Goal: Complete application form

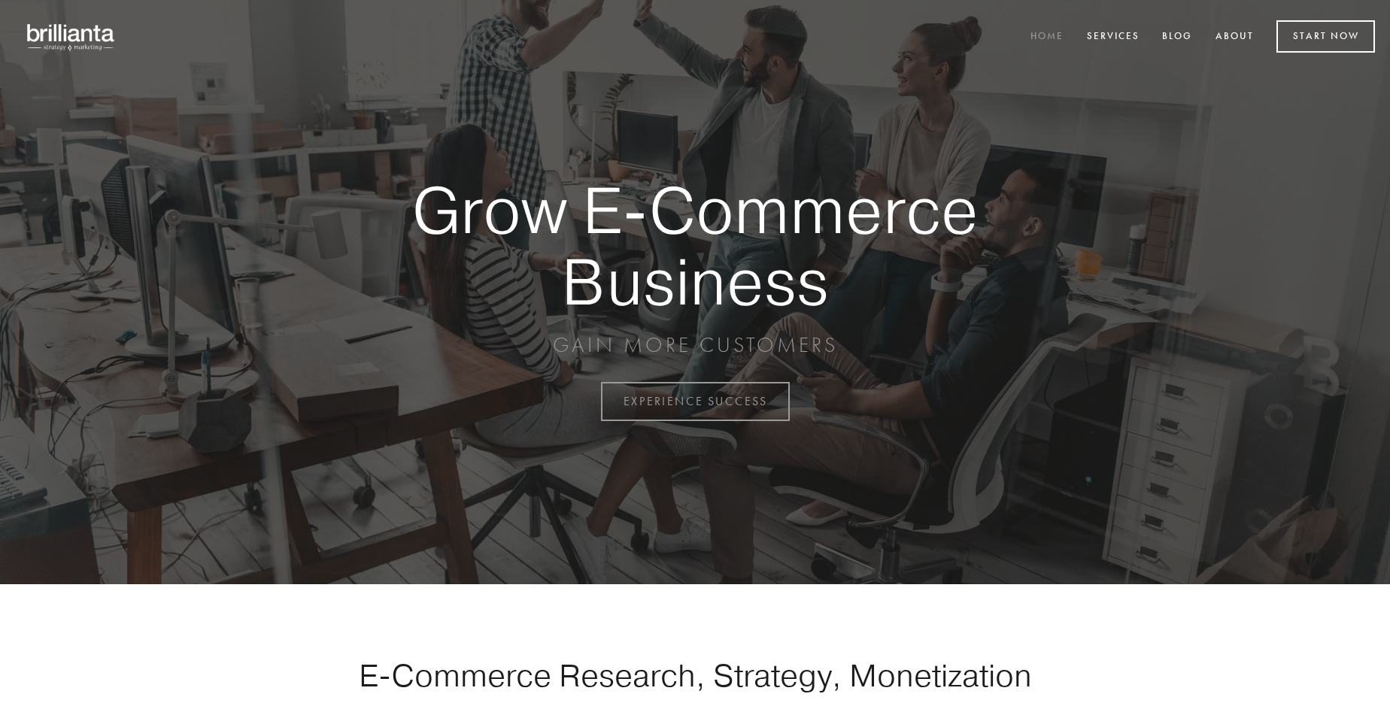
scroll to position [3942, 0]
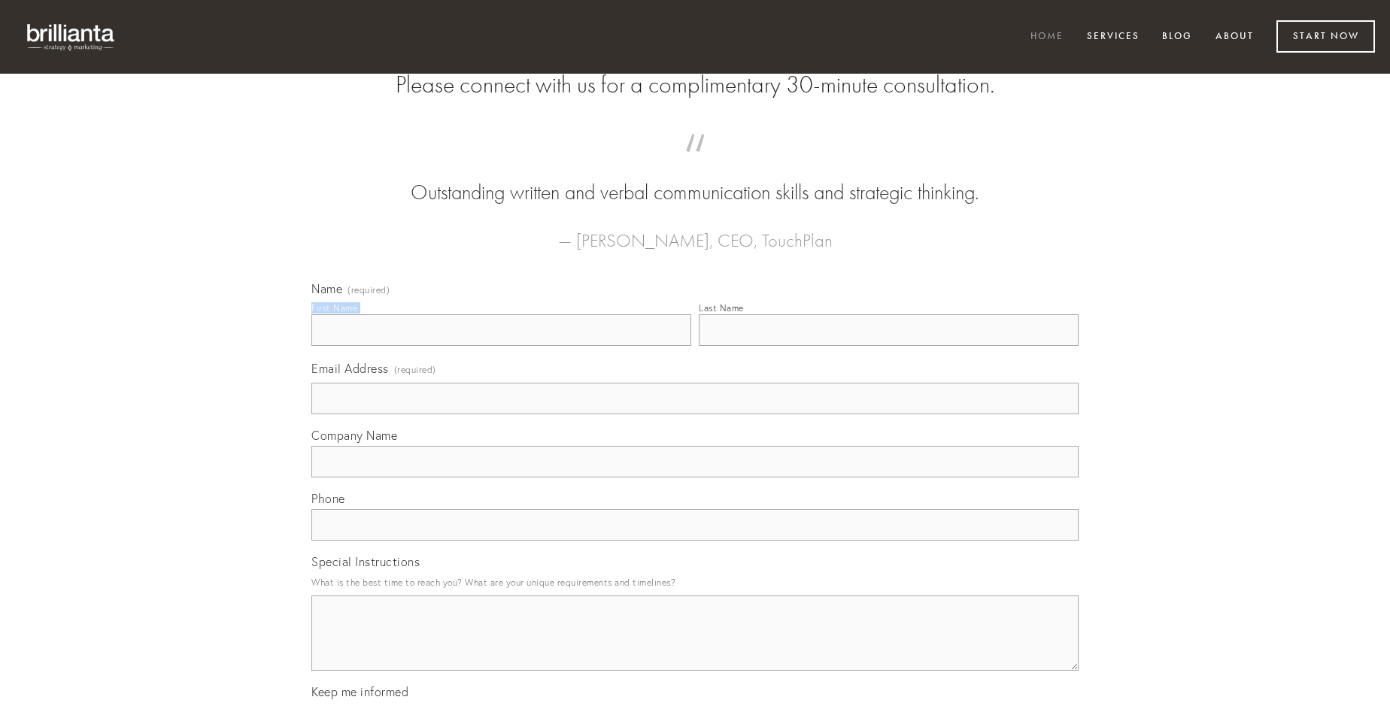
type input "[PERSON_NAME]"
click at [888, 346] on input "Last Name" at bounding box center [889, 330] width 380 height 32
type input "[PERSON_NAME]"
click at [695, 414] on input "Email Address (required)" at bounding box center [694, 399] width 767 height 32
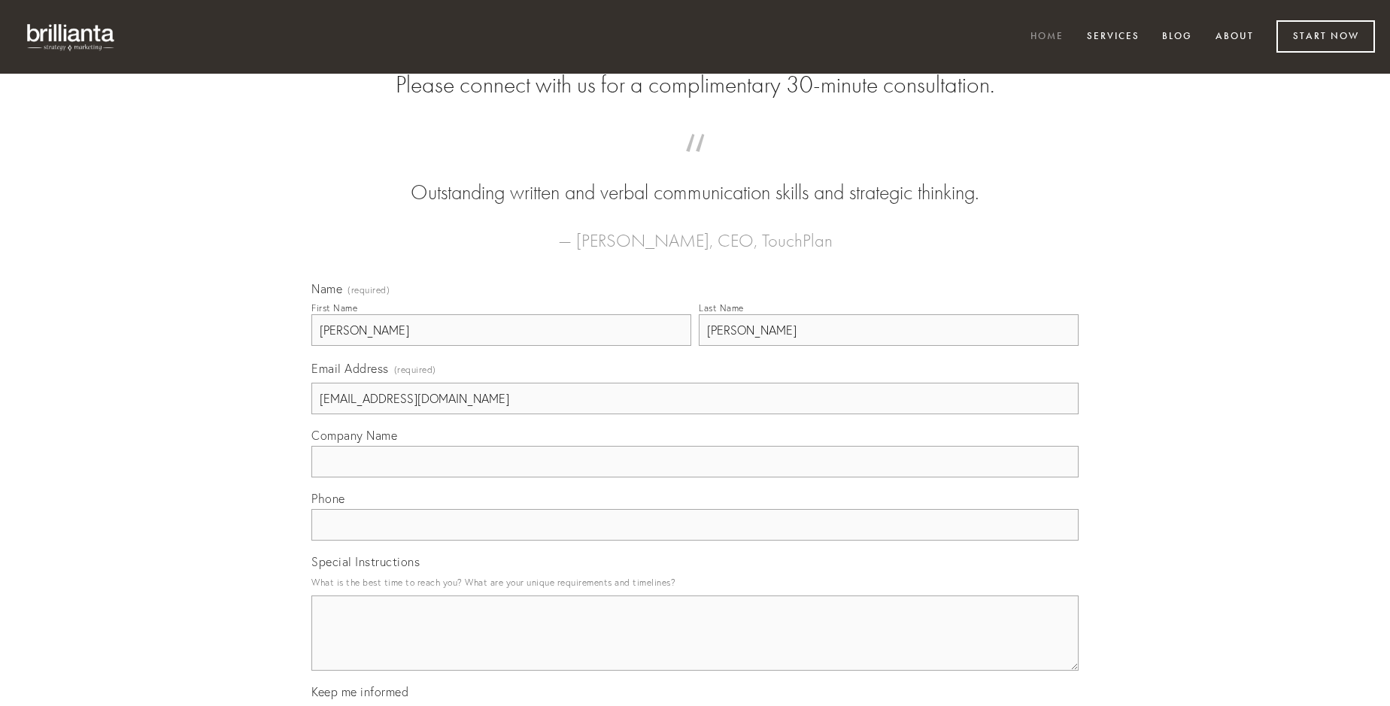
type input "[EMAIL_ADDRESS][DOMAIN_NAME]"
click at [695, 478] on input "Company Name" at bounding box center [694, 462] width 767 height 32
type input "tricesimus"
click at [695, 541] on input "text" at bounding box center [694, 525] width 767 height 32
click at [695, 647] on textarea "Special Instructions" at bounding box center [694, 633] width 767 height 75
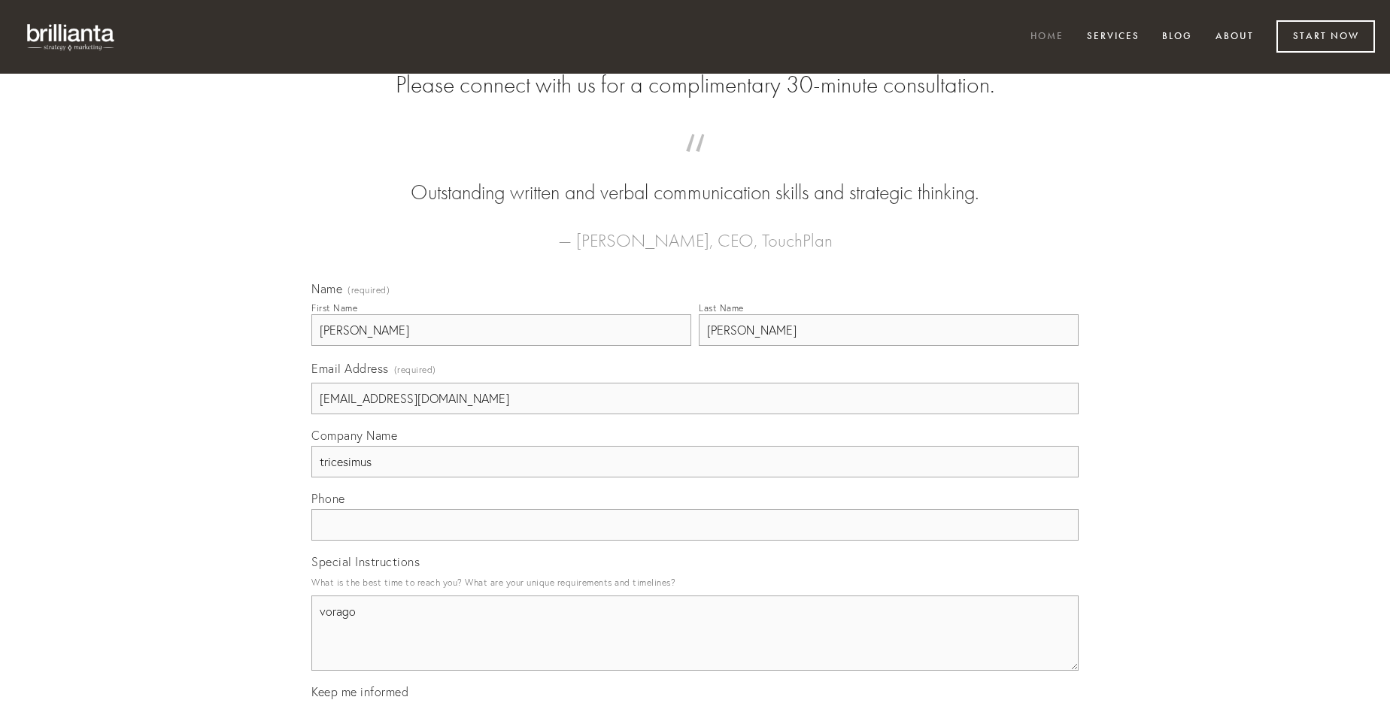
type textarea "vorago"
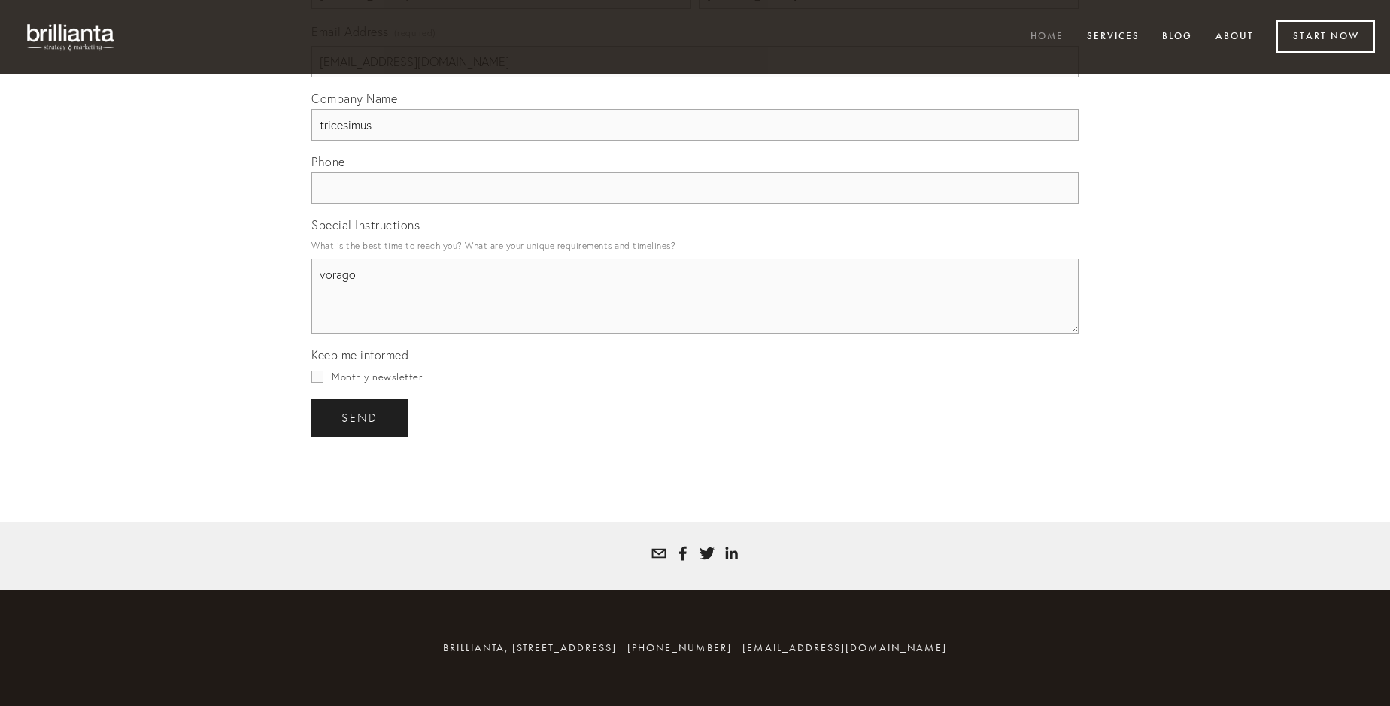
click at [361, 417] on span "send" at bounding box center [359, 418] width 37 height 14
